Goal: Information Seeking & Learning: Learn about a topic

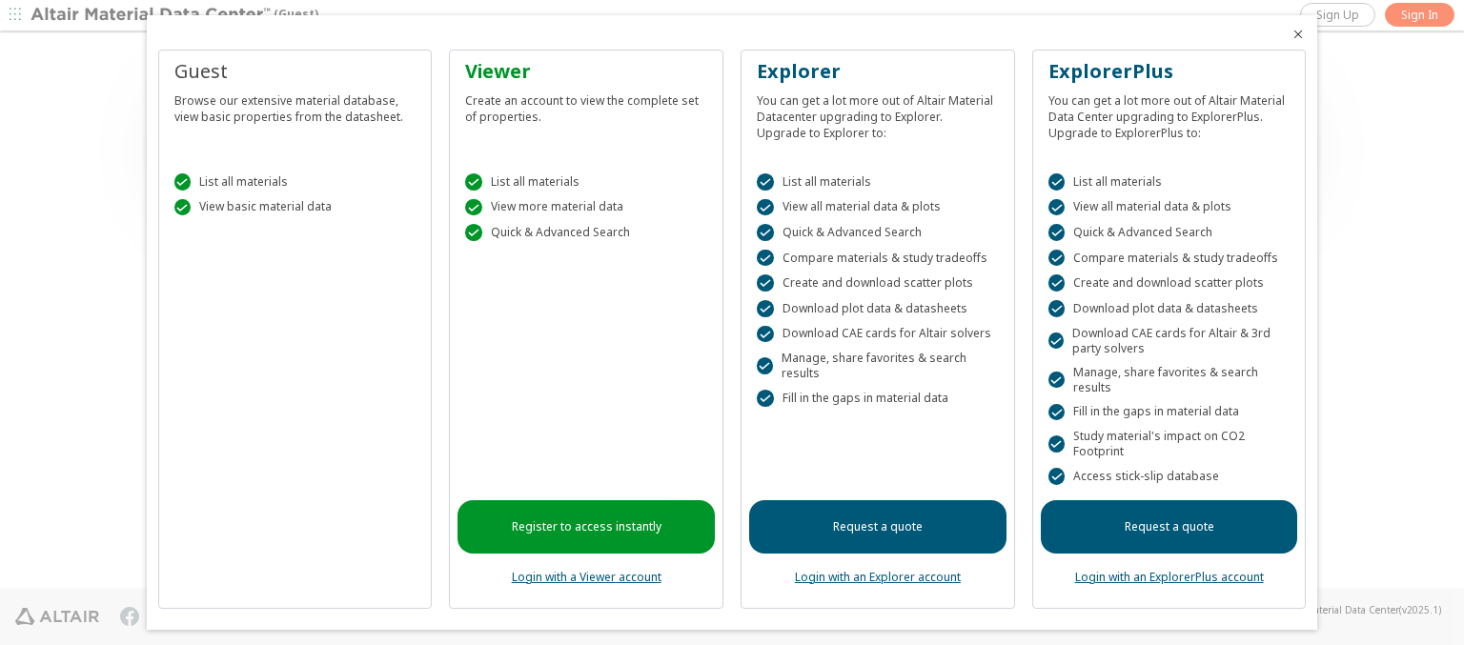
click at [1290, 34] on icon "Close" at bounding box center [1297, 34] width 15 height 15
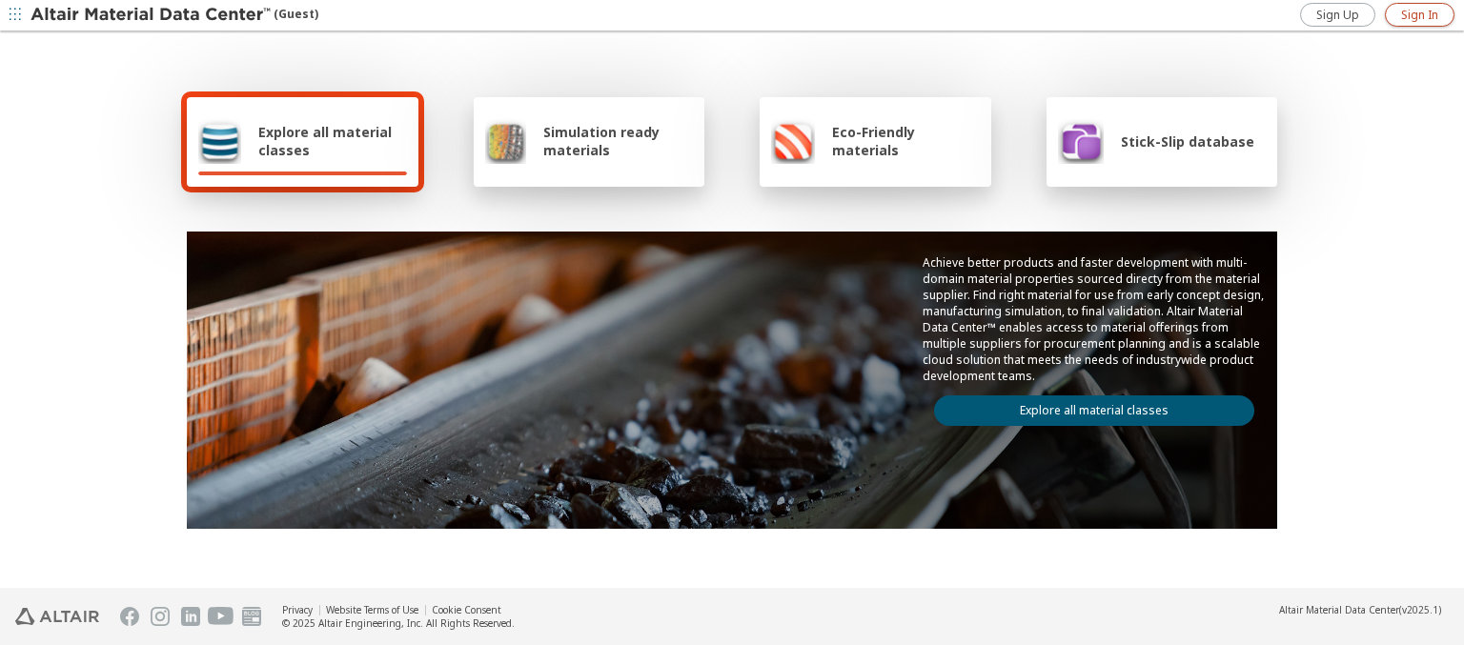
click at [1419, 14] on span "Sign In" at bounding box center [1419, 15] width 37 height 15
click at [152, 15] on img at bounding box center [151, 15] width 243 height 19
click at [325, 141] on span "Explore all material classes" at bounding box center [332, 141] width 149 height 36
click at [1086, 406] on link "Explore all material classes" at bounding box center [1094, 410] width 320 height 30
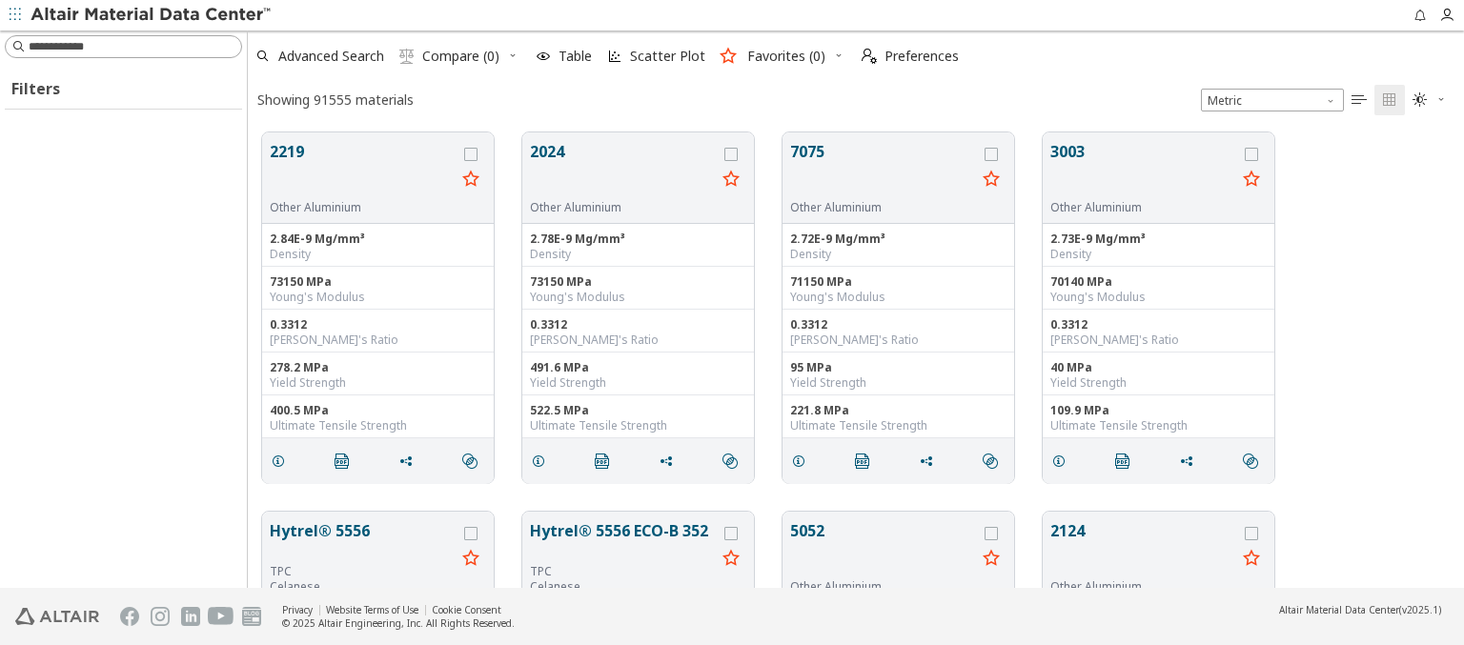
scroll to position [456, 1201]
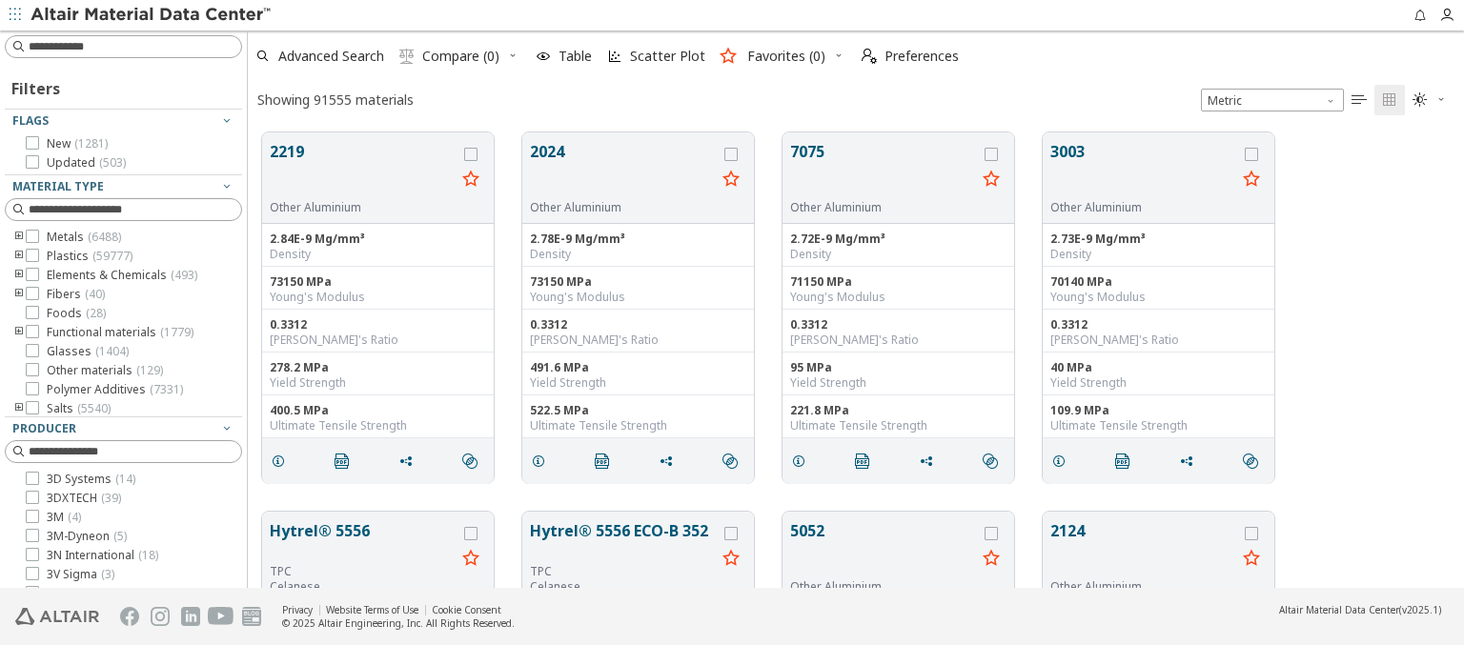
type input "******"
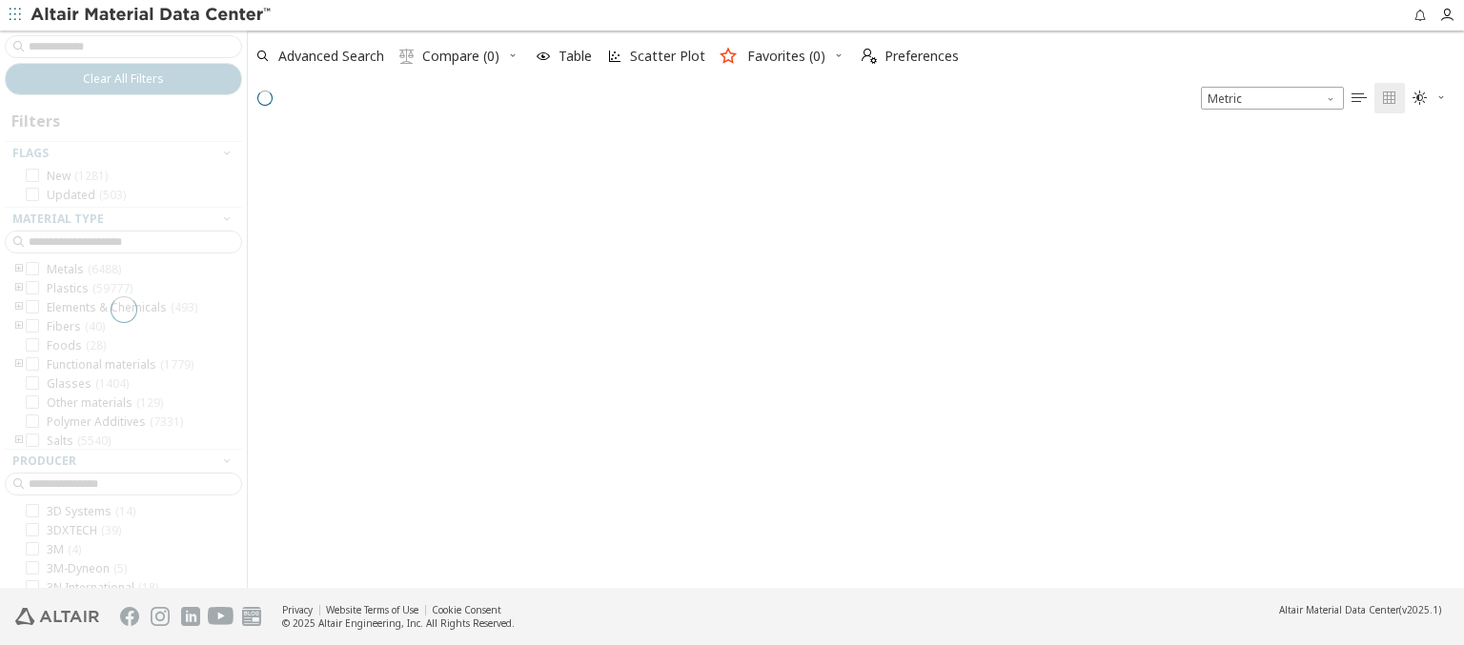
scroll to position [453, 1201]
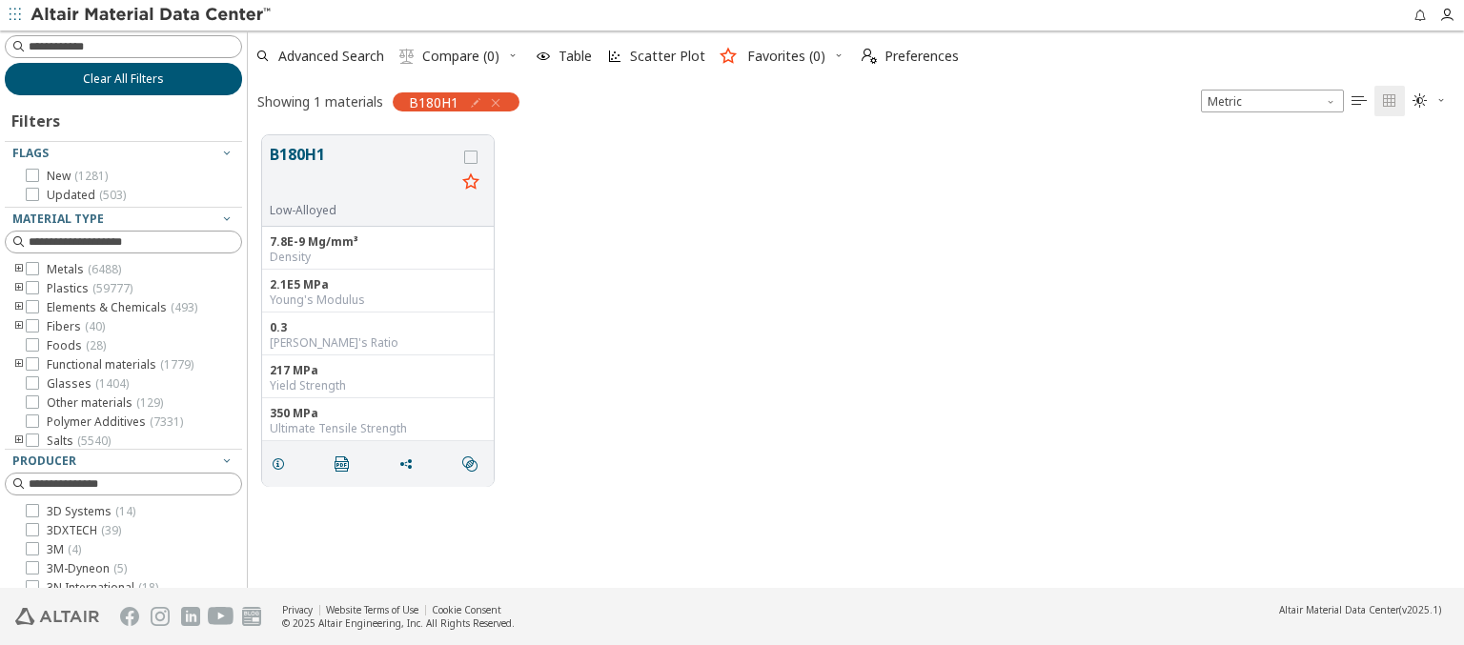
click at [116, 78] on span "Clear All Filters" at bounding box center [123, 78] width 81 height 15
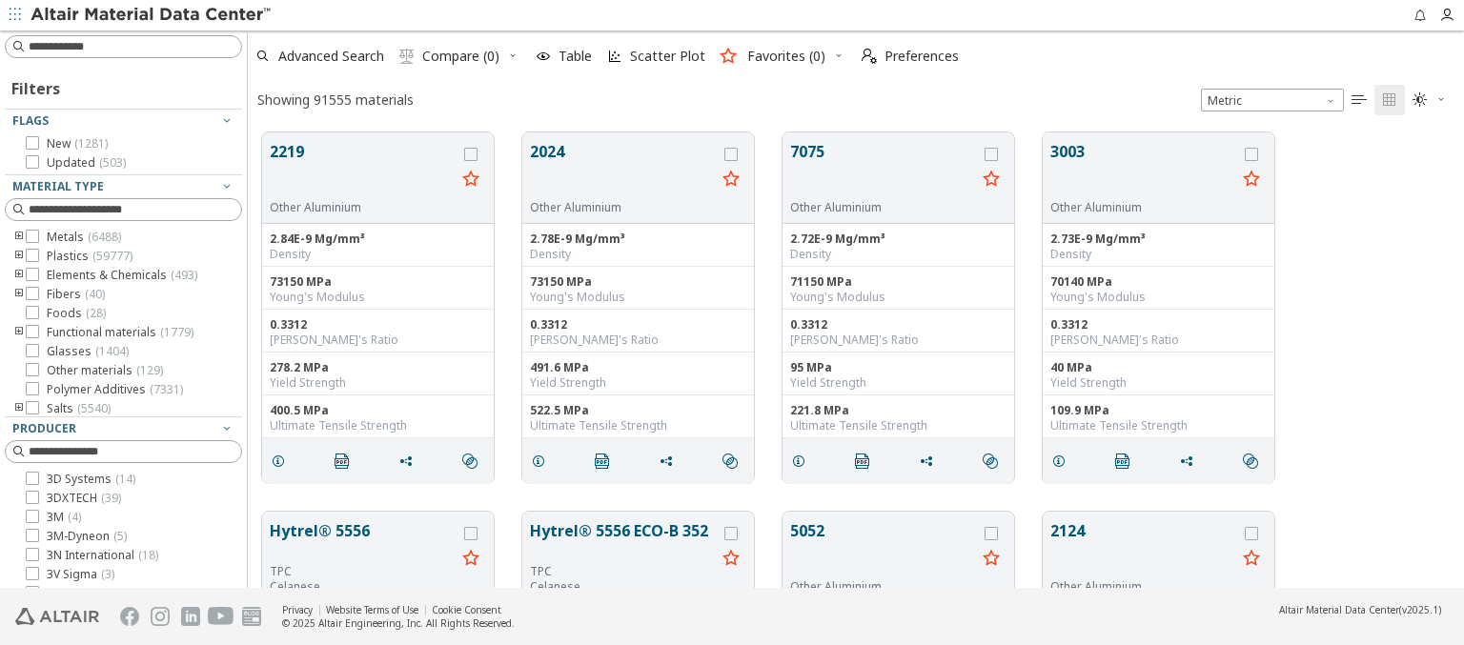
scroll to position [456, 1201]
click at [152, 15] on img at bounding box center [151, 15] width 243 height 19
